Goal: Information Seeking & Learning: Understand process/instructions

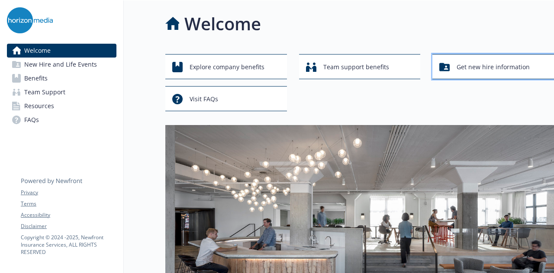
click at [506, 68] on span "Get new hire information" at bounding box center [493, 67] width 73 height 16
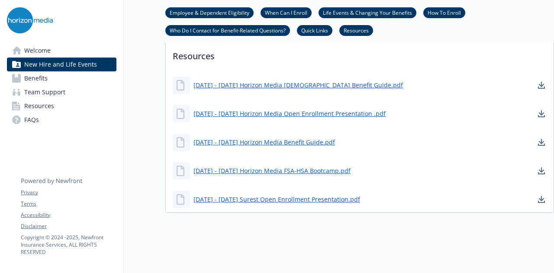
scroll to position [572, 0]
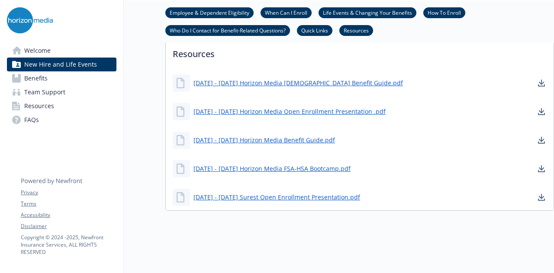
click at [83, 84] on link "Benefits" at bounding box center [61, 78] width 109 height 14
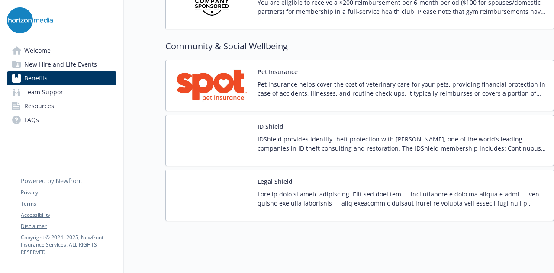
scroll to position [2232, 0]
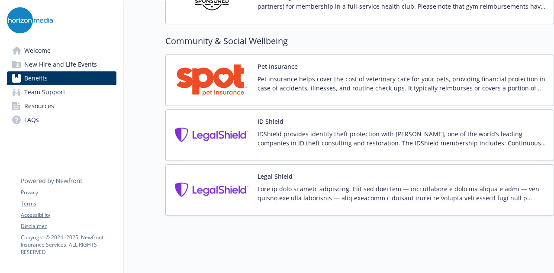
click at [81, 52] on link "Welcome" at bounding box center [61, 51] width 109 height 14
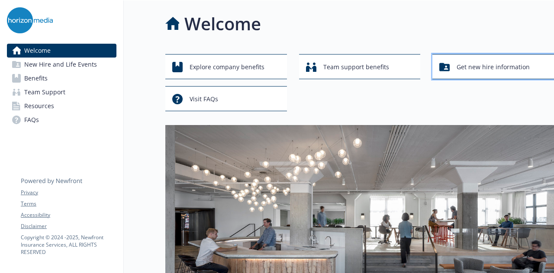
click at [476, 74] on span "Get new hire information" at bounding box center [493, 67] width 73 height 16
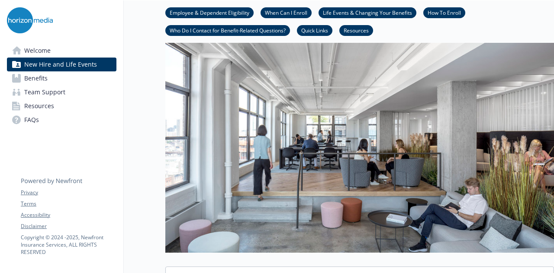
scroll to position [173, 0]
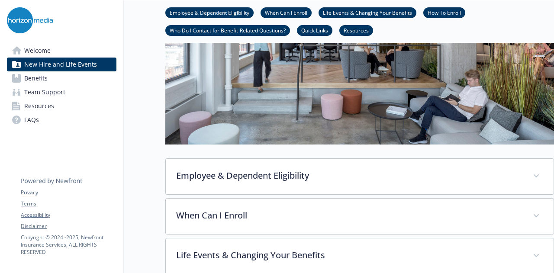
click at [317, 34] on link "Quick Links" at bounding box center [314, 30] width 35 height 8
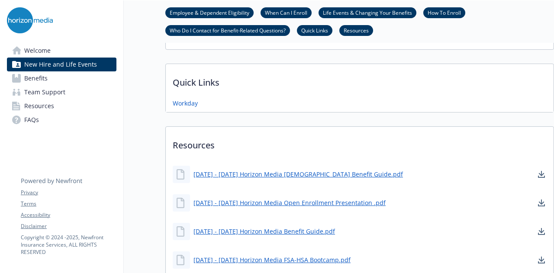
scroll to position [495, 6]
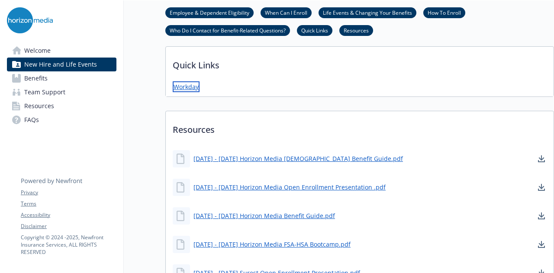
click at [179, 84] on link "Workday" at bounding box center [186, 86] width 27 height 11
